Goal: Task Accomplishment & Management: Use online tool/utility

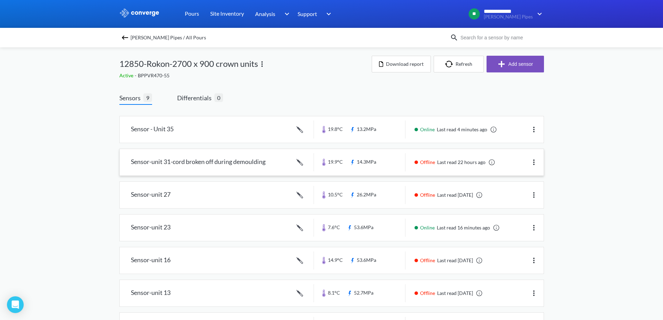
click at [533, 165] on img at bounding box center [533, 162] width 8 height 8
click at [514, 166] on div "Edit" at bounding box center [515, 161] width 45 height 13
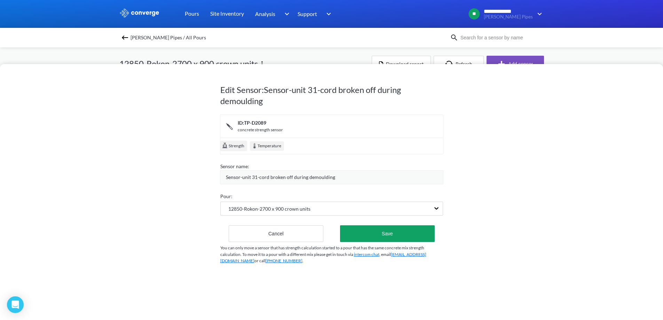
click at [266, 178] on span "Sensor-unit 31-cord broken off during demoulding" at bounding box center [280, 177] width 109 height 8
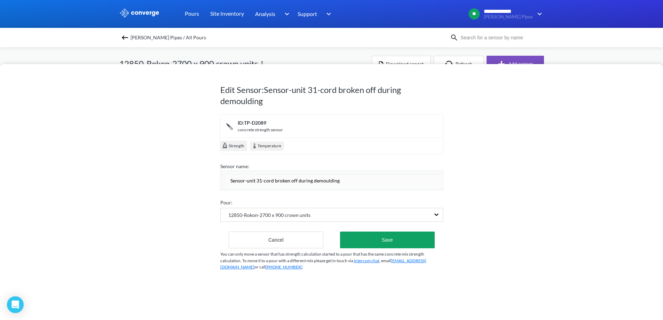
click at [272, 181] on input "Sensor-unit 31-cord broken off during demoulding" at bounding box center [334, 180] width 217 height 14
type input "Sensor-unit 31-cable broken off during demoulding"
click at [370, 238] on button "Save" at bounding box center [387, 239] width 94 height 17
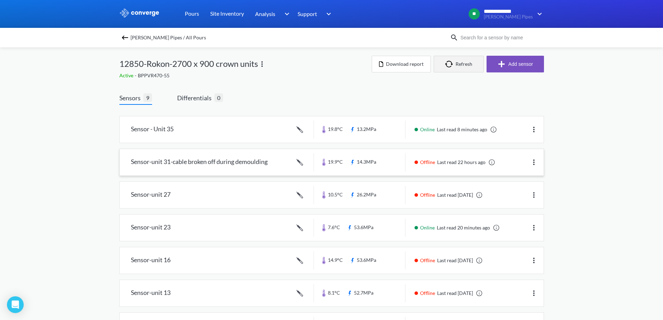
click at [460, 66] on button "Refresh" at bounding box center [458, 64] width 50 height 17
click at [259, 131] on link at bounding box center [332, 129] width 424 height 26
